Goal: Information Seeking & Learning: Check status

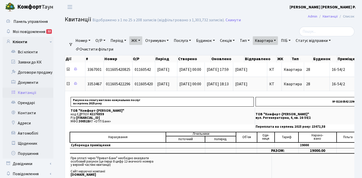
select select "25"
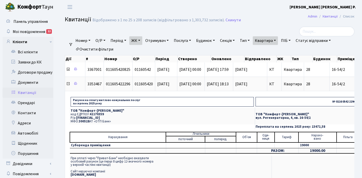
scroll to position [0, 176]
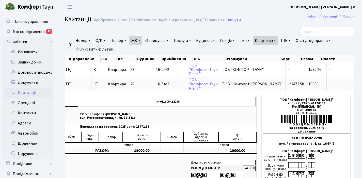
click at [278, 40] on link "Квартира" at bounding box center [265, 40] width 25 height 9
type input "1"
type input "97"
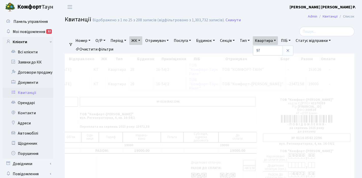
click at [142, 41] on link "ЖК" at bounding box center [135, 40] width 13 height 9
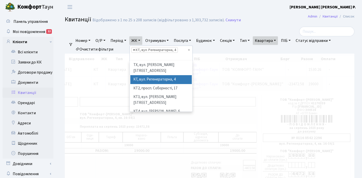
click at [135, 50] on span "×" at bounding box center [134, 50] width 2 height 5
select select
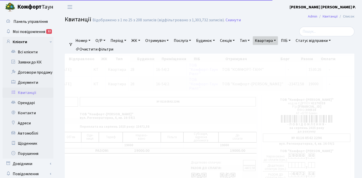
click at [141, 40] on link "ЖК" at bounding box center [135, 40] width 13 height 9
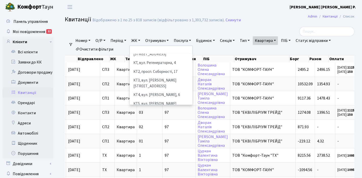
scroll to position [5, 0]
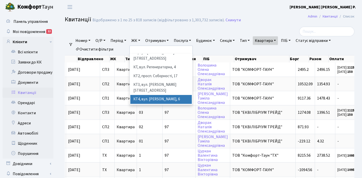
click at [153, 95] on li "КТ4, вул. [PERSON_NAME], 6" at bounding box center [161, 99] width 62 height 9
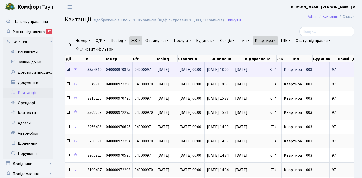
click at [68, 71] on icon at bounding box center [68, 69] width 4 height 4
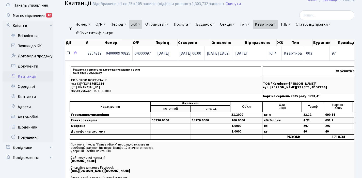
click at [67, 53] on icon at bounding box center [68, 53] width 4 height 4
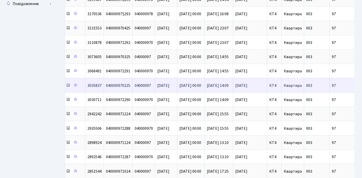
click at [68, 86] on icon at bounding box center [68, 85] width 4 height 4
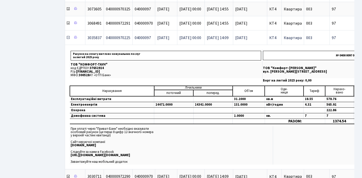
click at [68, 38] on icon at bounding box center [68, 38] width 4 height 4
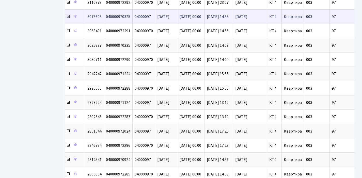
click at [68, 18] on icon at bounding box center [68, 16] width 4 height 4
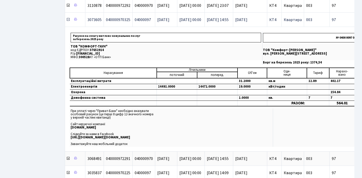
click at [68, 20] on icon at bounding box center [68, 20] width 4 height 4
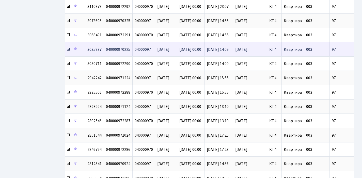
scroll to position [44, 0]
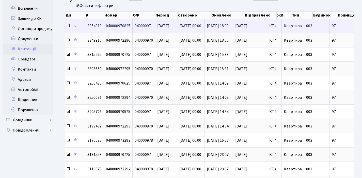
click at [69, 27] on icon at bounding box center [68, 26] width 4 height 4
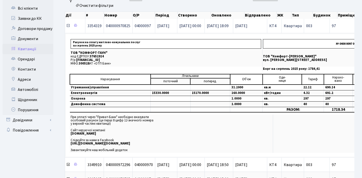
click at [69, 27] on icon at bounding box center [68, 26] width 4 height 4
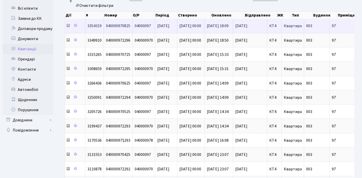
click at [68, 26] on icon at bounding box center [68, 26] width 4 height 4
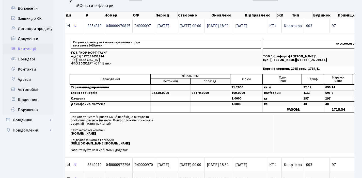
click at [68, 26] on icon at bounding box center [68, 26] width 4 height 4
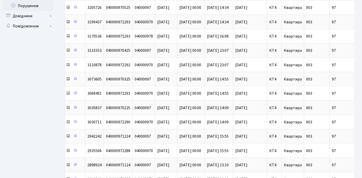
scroll to position [155, 0]
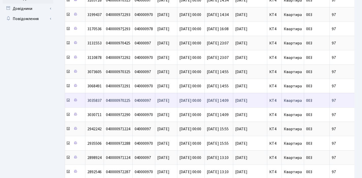
click at [68, 100] on icon at bounding box center [68, 100] width 4 height 4
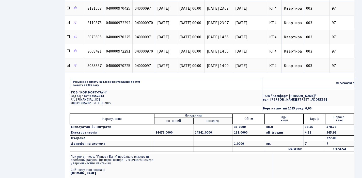
scroll to position [199, 0]
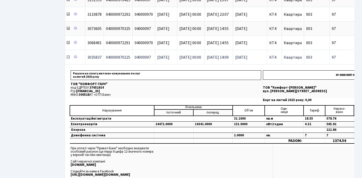
click at [68, 58] on icon at bounding box center [68, 57] width 4 height 4
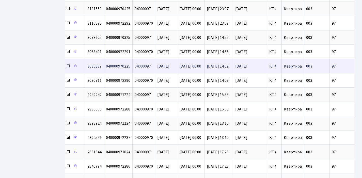
scroll to position [189, 0]
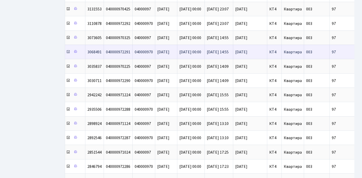
click at [68, 52] on icon at bounding box center [68, 52] width 4 height 4
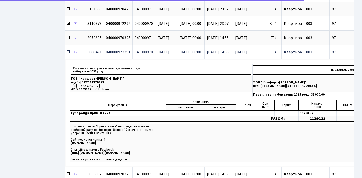
click at [68, 52] on icon at bounding box center [68, 52] width 4 height 4
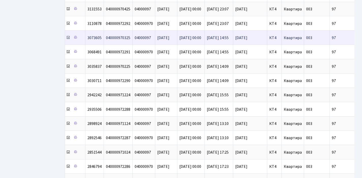
click at [68, 38] on icon at bounding box center [68, 38] width 4 height 4
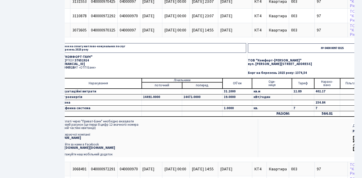
scroll to position [0, 0]
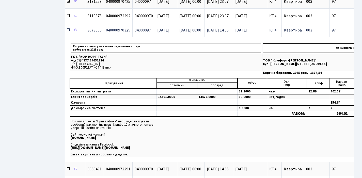
click at [68, 32] on icon at bounding box center [68, 30] width 4 height 4
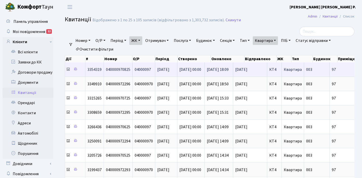
click at [68, 71] on icon at bounding box center [68, 69] width 4 height 4
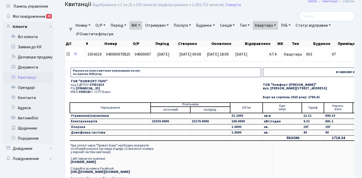
scroll to position [16, 0]
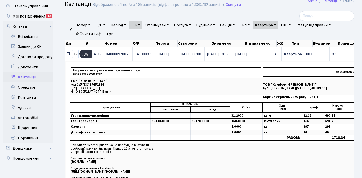
click at [75, 53] on icon at bounding box center [76, 54] width 4 height 4
